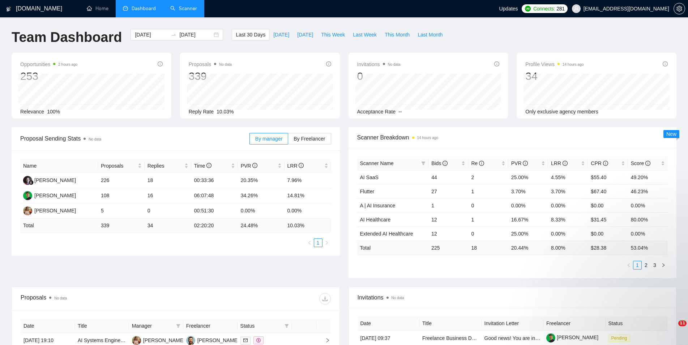
scroll to position [88, 0]
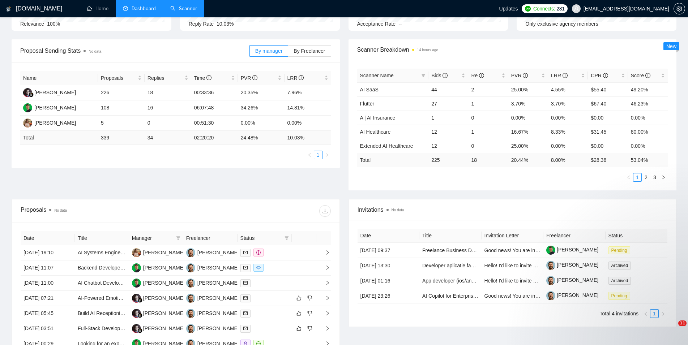
click at [195, 8] on link "Scanner" at bounding box center [183, 8] width 27 height 6
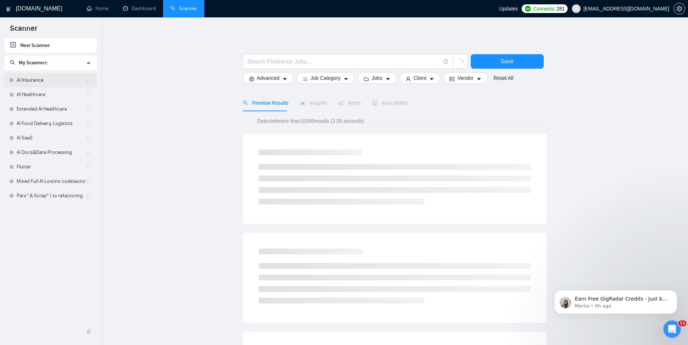
click at [47, 80] on link "AI Insurance" at bounding box center [51, 80] width 69 height 14
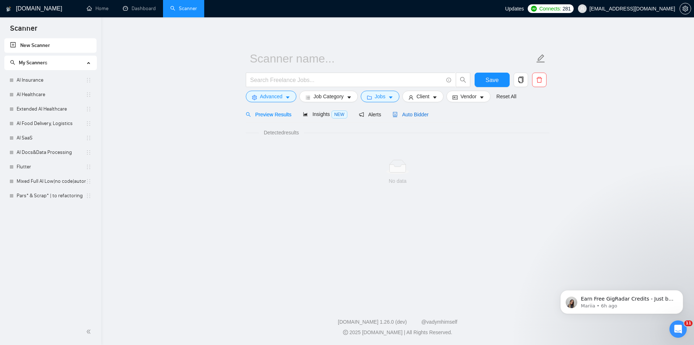
click at [407, 112] on span "Auto Bidder" at bounding box center [411, 115] width 36 height 6
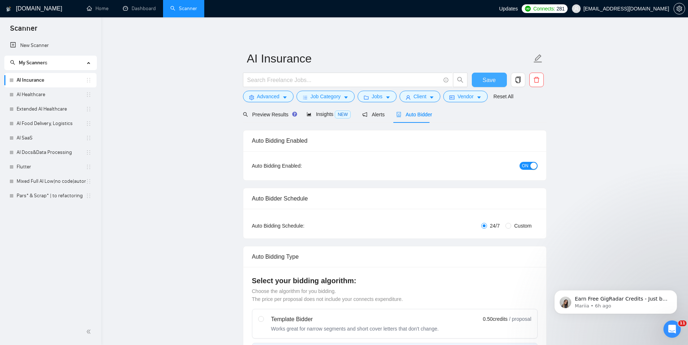
click at [491, 80] on span "Save" at bounding box center [489, 80] width 13 height 9
click at [51, 91] on link "AI Healthcare" at bounding box center [51, 94] width 69 height 14
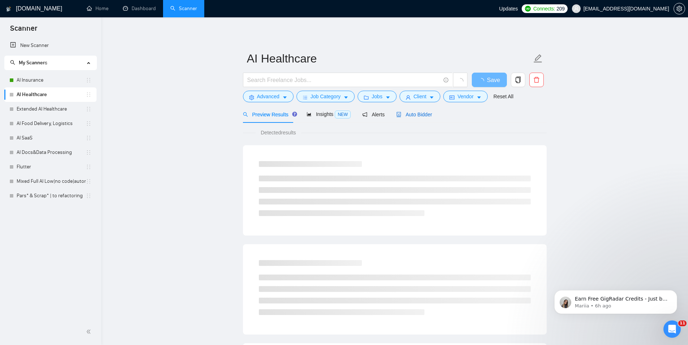
click at [416, 117] on span "Auto Bidder" at bounding box center [414, 115] width 36 height 6
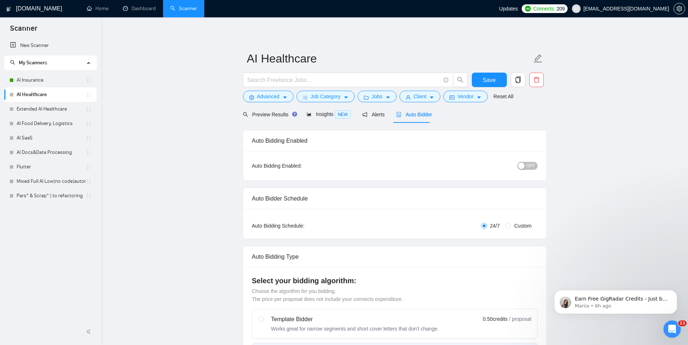
click at [528, 162] on div "OFF" at bounding box center [489, 166] width 95 height 8
click at [528, 166] on span "OFF" at bounding box center [530, 166] width 9 height 8
click at [492, 81] on span "Save" at bounding box center [489, 80] width 13 height 9
click at [31, 110] on link "Extended AI Healthcare" at bounding box center [51, 109] width 69 height 14
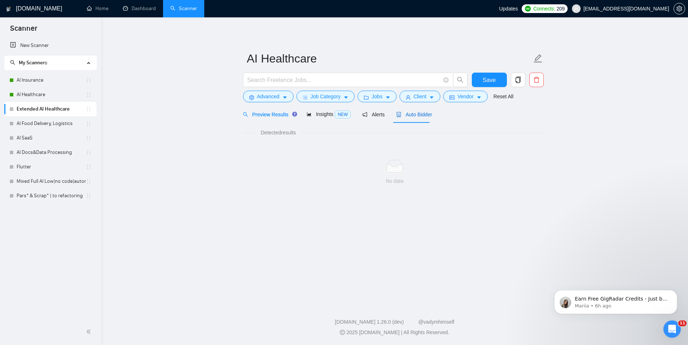
click at [414, 118] on div "Auto Bidder" at bounding box center [414, 115] width 36 height 8
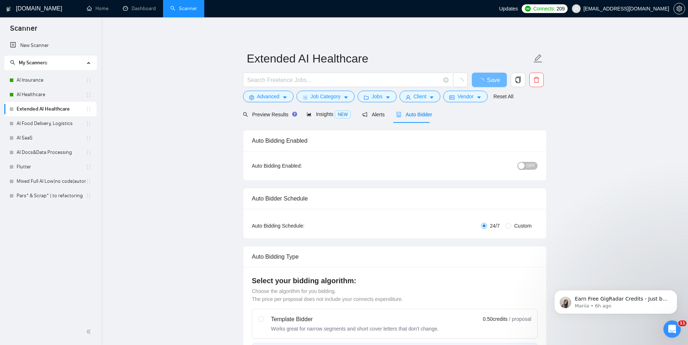
checkbox input "true"
click at [526, 166] on button "OFF" at bounding box center [527, 166] width 20 height 8
click at [496, 77] on button "Save" at bounding box center [489, 80] width 35 height 14
click at [60, 123] on link "AI Food Delivery, Logistics" at bounding box center [51, 123] width 69 height 14
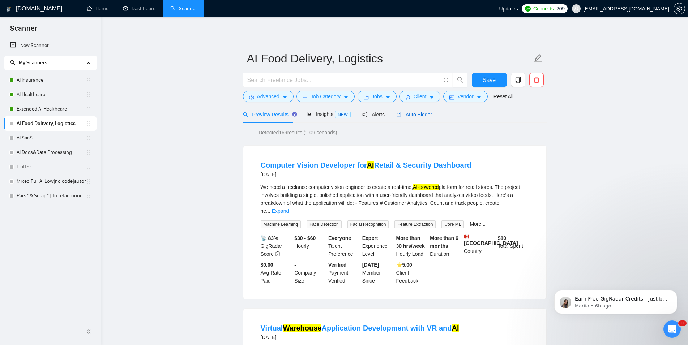
click at [412, 118] on div "Auto Bidder" at bounding box center [414, 115] width 36 height 8
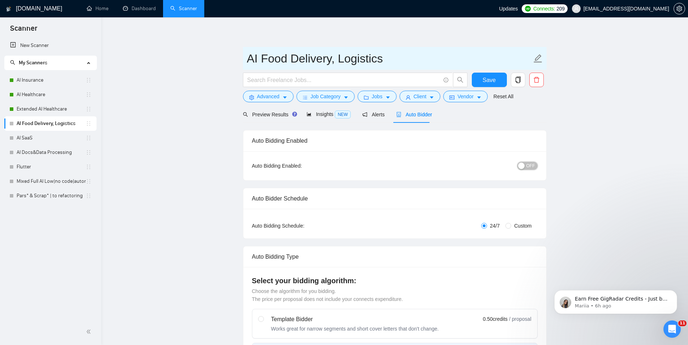
click at [526, 168] on button "OFF" at bounding box center [527, 166] width 20 height 8
checkbox input "true"
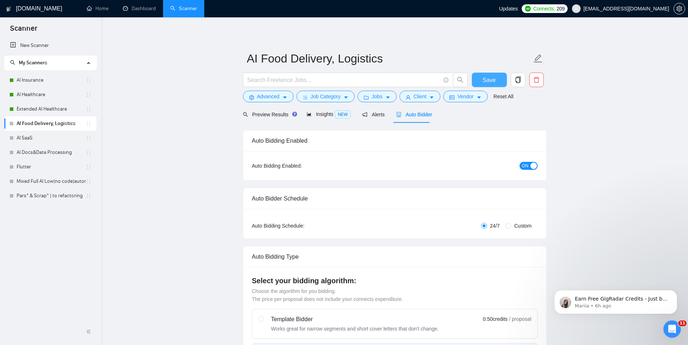
click at [487, 78] on span "Save" at bounding box center [489, 80] width 13 height 9
click at [32, 141] on link "AI SaaS" at bounding box center [51, 138] width 69 height 14
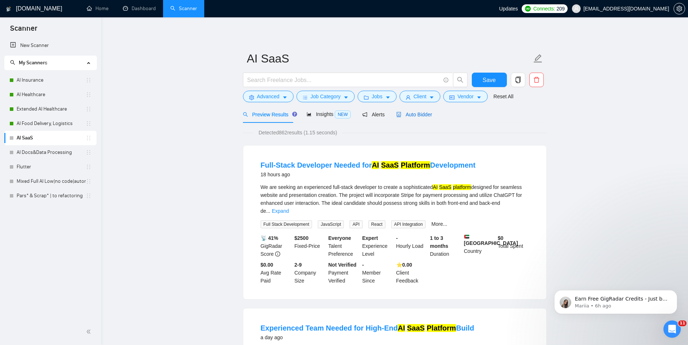
click at [420, 116] on span "Auto Bidder" at bounding box center [414, 115] width 36 height 6
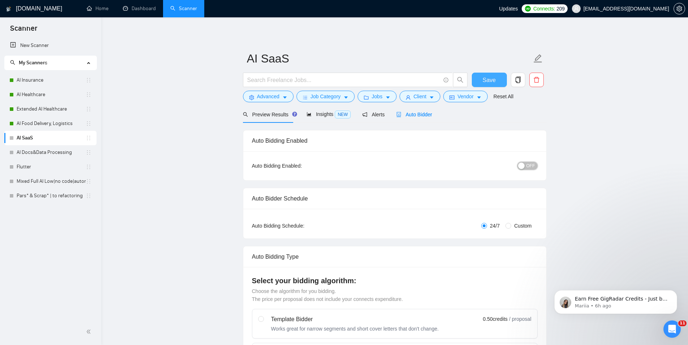
click at [526, 167] on button "OFF" at bounding box center [527, 166] width 20 height 8
click at [497, 78] on button "Save" at bounding box center [489, 80] width 35 height 14
click at [31, 153] on link "AI Docs&Data Processing" at bounding box center [51, 152] width 69 height 14
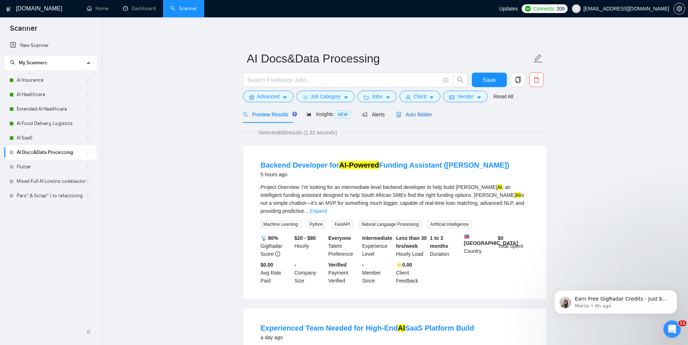
click at [423, 118] on div "Auto Bidder" at bounding box center [414, 115] width 36 height 8
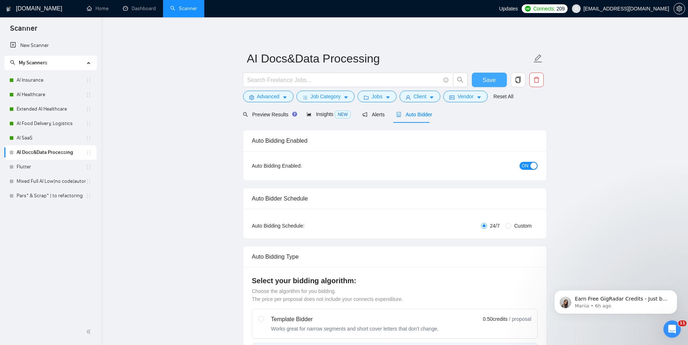
click at [485, 80] on span "Save" at bounding box center [489, 80] width 13 height 9
click at [51, 171] on link "Flutter" at bounding box center [51, 167] width 69 height 14
click at [482, 80] on button "Save" at bounding box center [489, 80] width 35 height 14
click at [45, 163] on link "Flutter" at bounding box center [51, 167] width 69 height 14
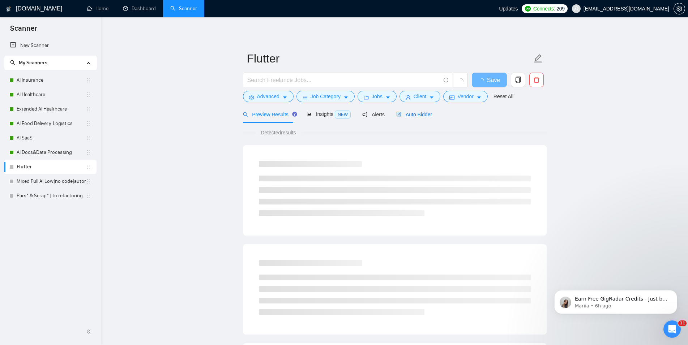
click at [411, 115] on span "Auto Bidder" at bounding box center [414, 115] width 36 height 6
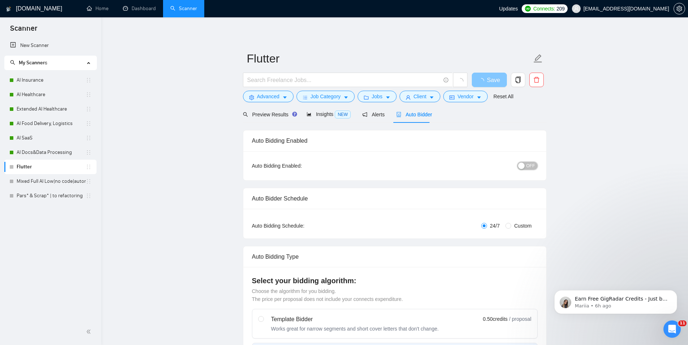
click at [525, 169] on div "button" at bounding box center [521, 166] width 7 height 7
click at [492, 79] on span "Save" at bounding box center [489, 80] width 13 height 9
click at [20, 184] on link "Mixed Full AI Low|no code|automations" at bounding box center [51, 181] width 69 height 14
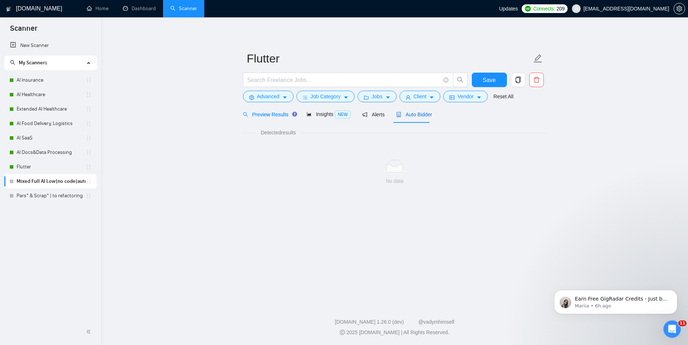
click at [405, 117] on span "Auto Bidder" at bounding box center [414, 115] width 36 height 6
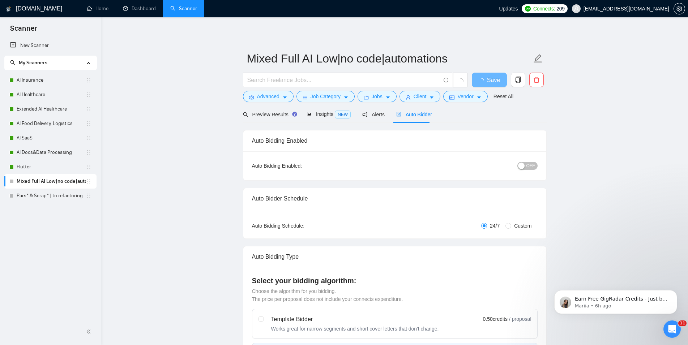
checkbox input "true"
click at [525, 170] on div "OFF" at bounding box center [489, 166] width 95 height 12
click at [524, 166] on div "button" at bounding box center [521, 166] width 7 height 7
click at [494, 76] on span "Save" at bounding box center [489, 80] width 13 height 9
click at [54, 192] on link "Pars* & Scrap* | to refactoring" at bounding box center [51, 196] width 69 height 14
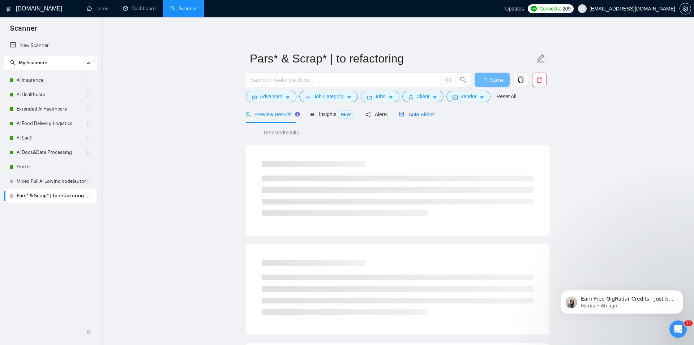
click at [410, 111] on div "Auto Bidder" at bounding box center [417, 115] width 36 height 8
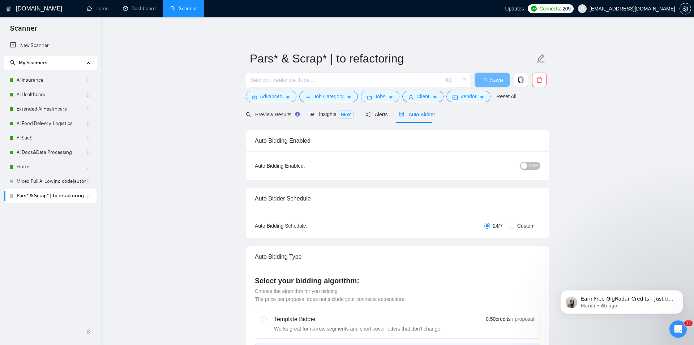
click at [530, 164] on span "OFF" at bounding box center [533, 166] width 9 height 8
click at [488, 83] on span "Save" at bounding box center [489, 80] width 13 height 9
click at [145, 6] on link "Dashboard" at bounding box center [139, 8] width 33 height 6
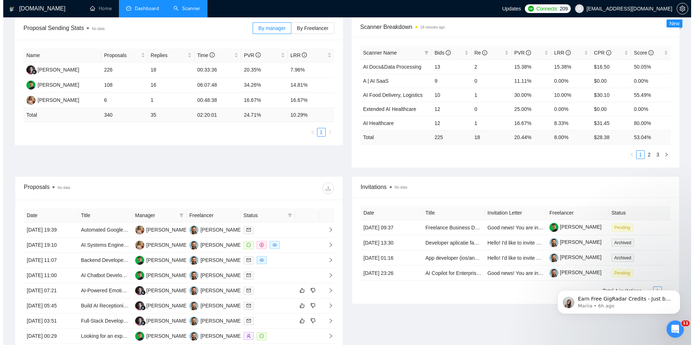
scroll to position [184, 0]
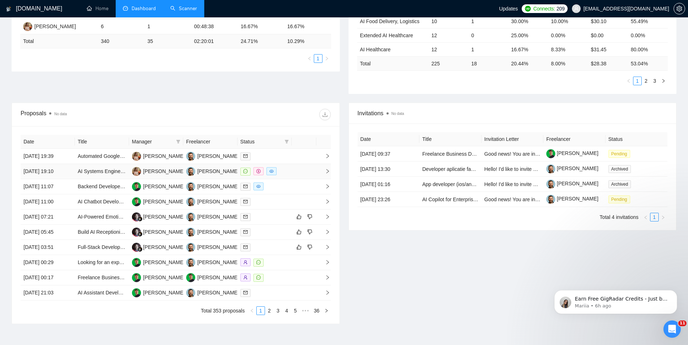
click at [74, 175] on td "[DATE] 19:10" at bounding box center [48, 171] width 54 height 15
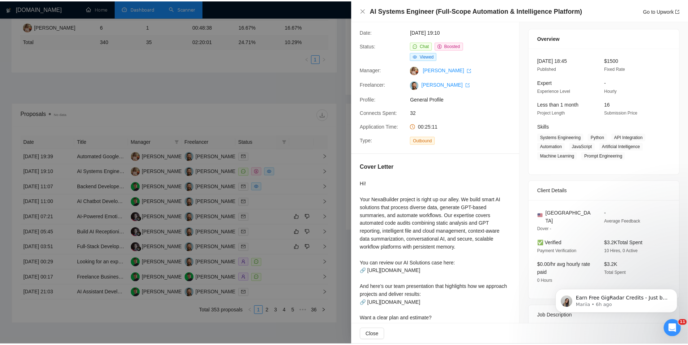
scroll to position [0, 0]
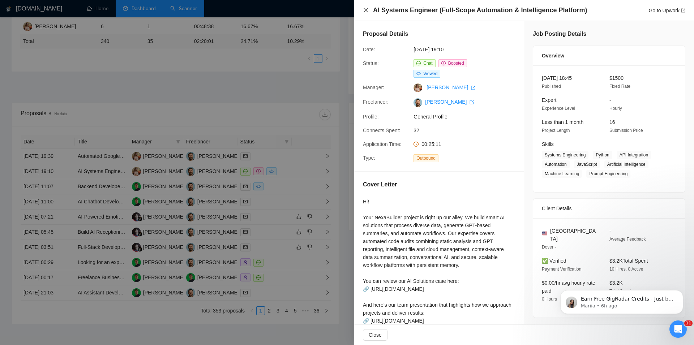
click at [367, 9] on icon "close" at bounding box center [366, 10] width 4 height 4
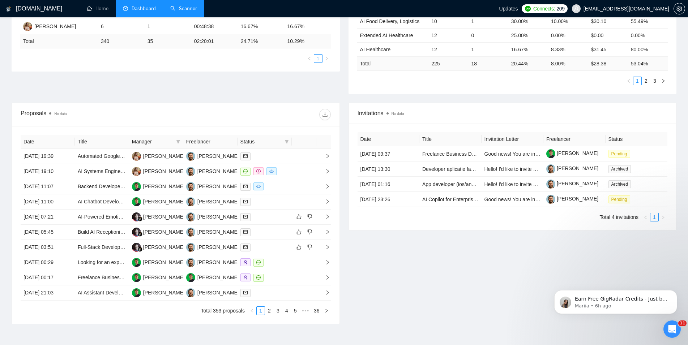
click at [210, 95] on div "Proposal Sending Stats No data By manager By Freelancer Name Proposals Replies …" at bounding box center [343, 23] width 673 height 160
click at [70, 174] on td "[DATE] 19:10" at bounding box center [48, 171] width 54 height 15
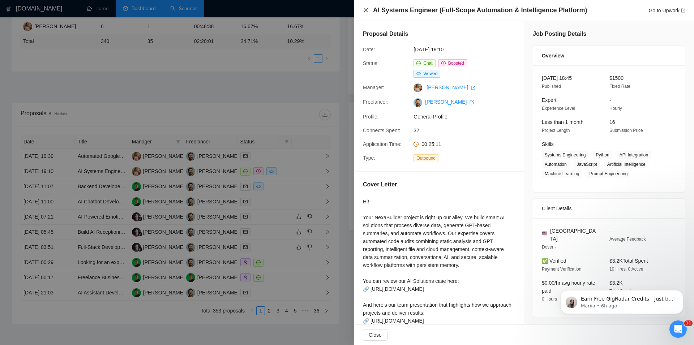
click at [364, 12] on icon "close" at bounding box center [366, 10] width 4 height 4
